Goal: Find specific page/section: Find specific page/section

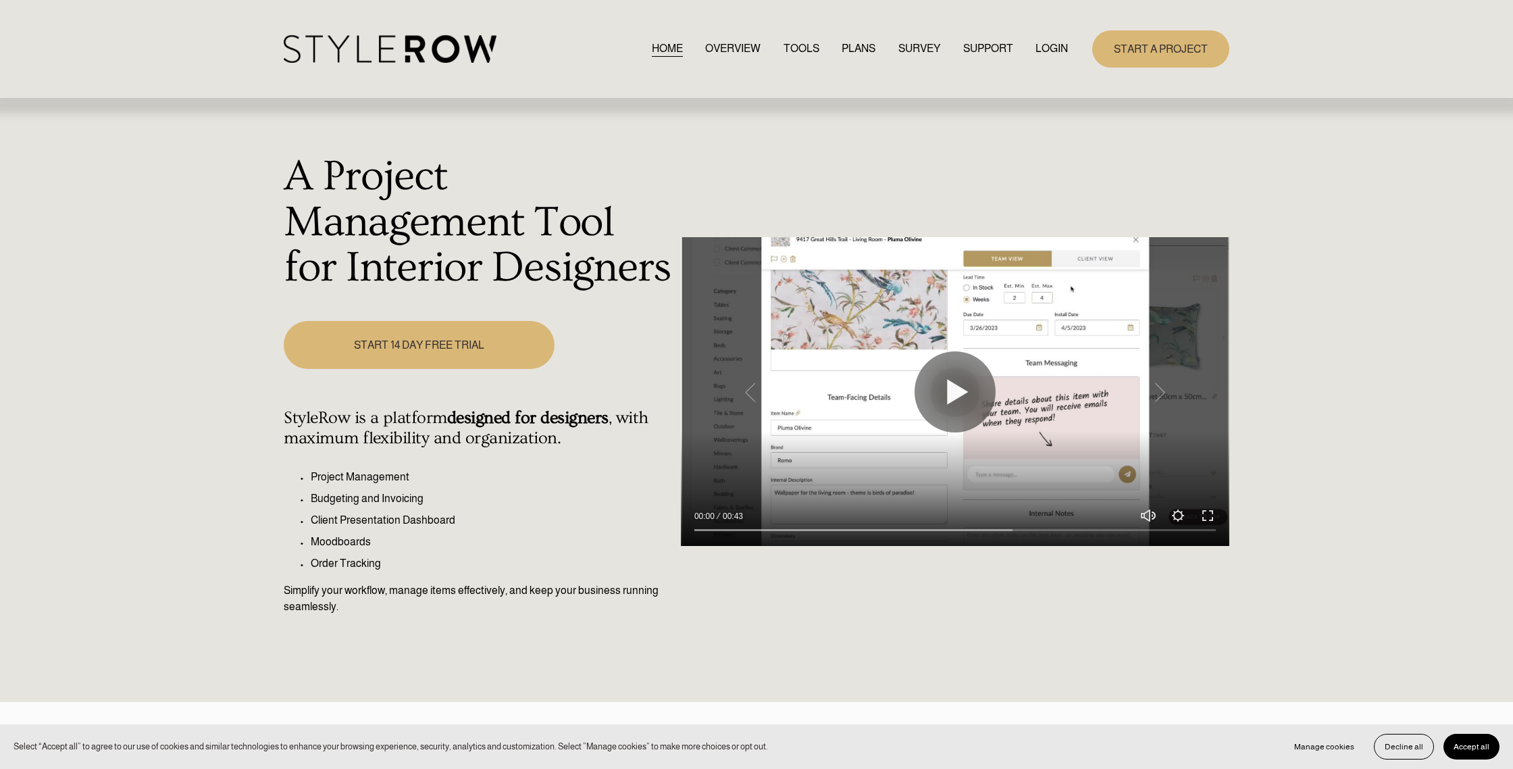
click at [1062, 45] on link "LOGIN" at bounding box center [1051, 49] width 32 height 18
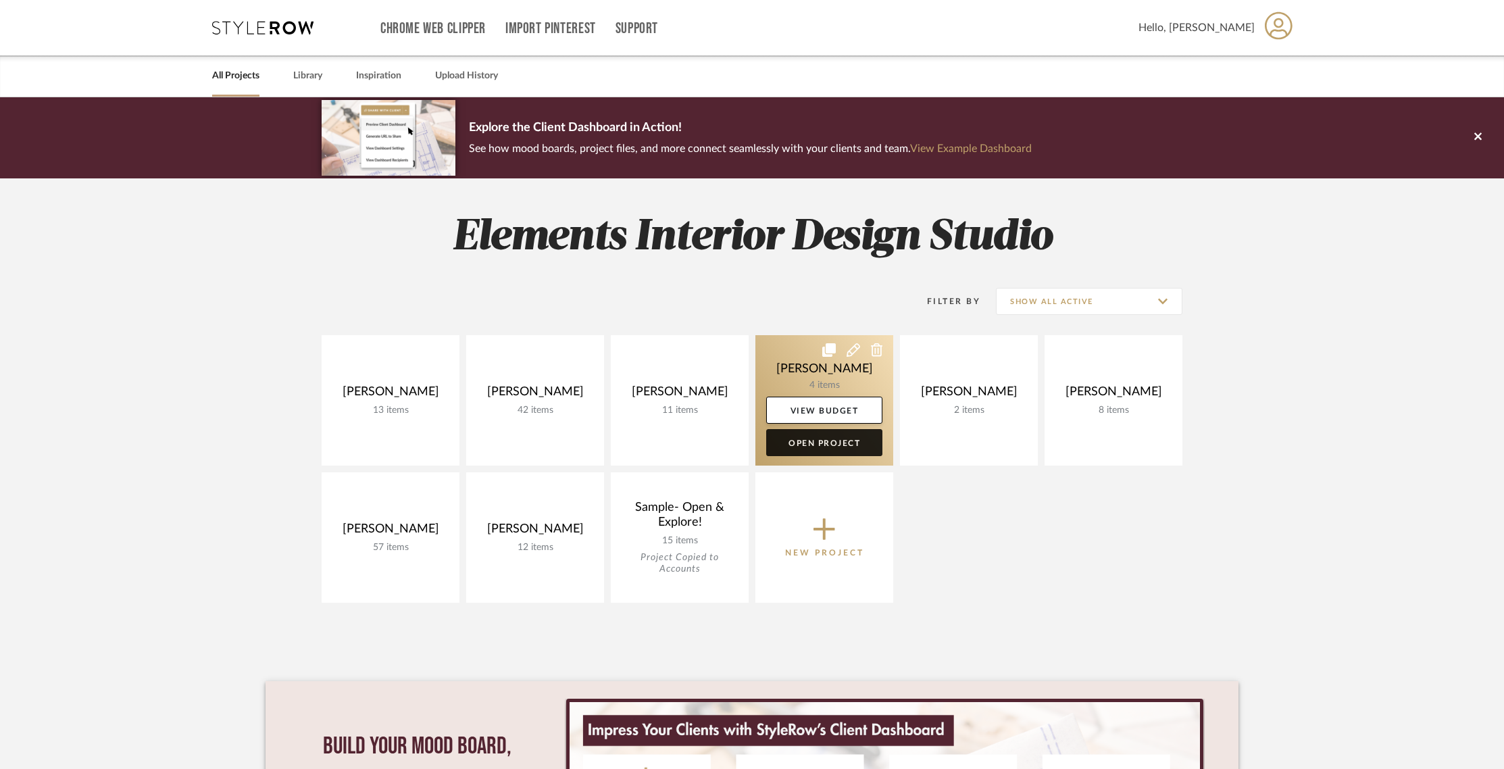
click at [823, 446] on link "Open Project" at bounding box center [824, 442] width 116 height 27
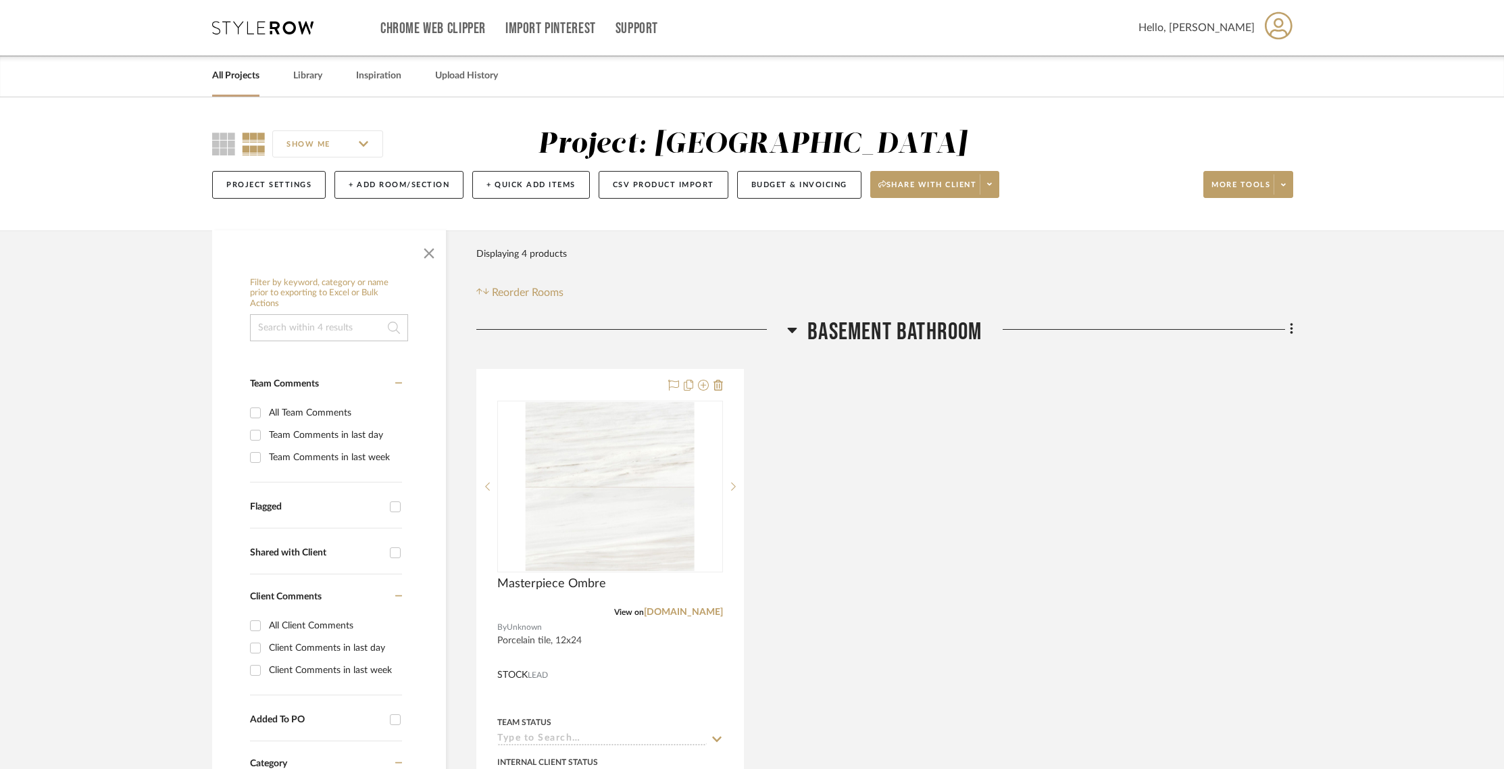
click at [864, 441] on div "Masterpiece Ombre View on [DOMAIN_NAME] By Unknown Porcelain tile, 12x24 STOCK …" at bounding box center [884, 665] width 817 height 592
